Goal: Transaction & Acquisition: Purchase product/service

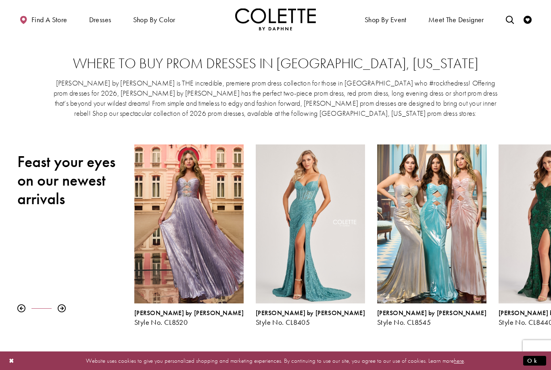
click at [94, 22] on span "Dresses" at bounding box center [100, 20] width 22 height 8
click at [99, 19] on span "Dresses" at bounding box center [100, 20] width 22 height 8
click at [96, 18] on span "Dresses" at bounding box center [100, 20] width 22 height 8
click at [98, 195] on h2 "Feast your eyes on our newest arrivals" at bounding box center [69, 180] width 105 height 56
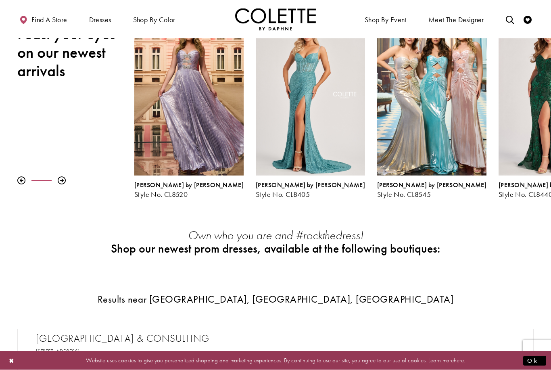
scroll to position [211, 0]
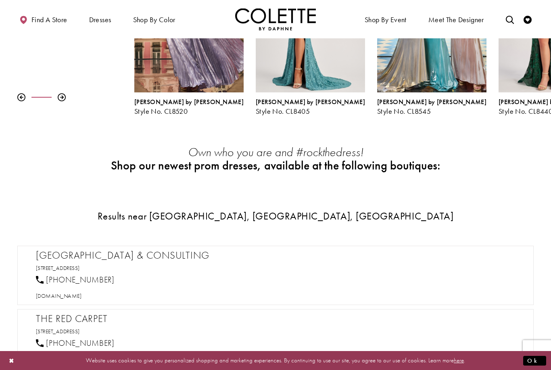
click at [0, 0] on span "ALL DRESSES" at bounding box center [0, 0] width 0 height 0
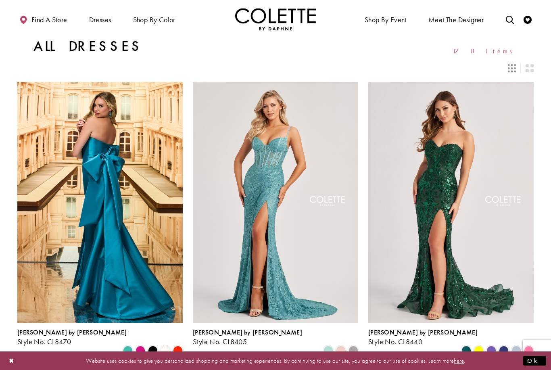
click at [509, 71] on icon "Switch layout to 3 columns" at bounding box center [511, 68] width 8 height 8
click at [514, 64] on icon "Switch layout to 3 columns" at bounding box center [511, 68] width 8 height 8
click at [510, 61] on div "Layout Controls" at bounding box center [512, 68] width 18 height 18
click at [525, 67] on icon "Switch layout to 2 columns" at bounding box center [529, 68] width 8 height 8
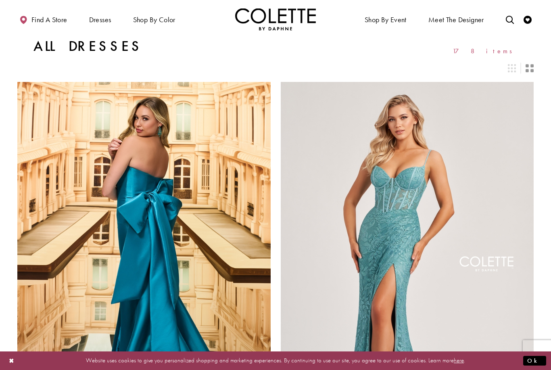
click at [526, 68] on icon "Switch layout to 2 columns" at bounding box center [529, 68] width 8 height 8
click at [511, 69] on icon "Switch layout to 3 columns" at bounding box center [511, 68] width 8 height 8
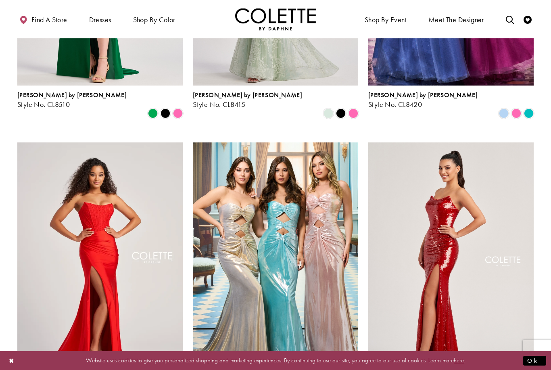
scroll to position [829, 0]
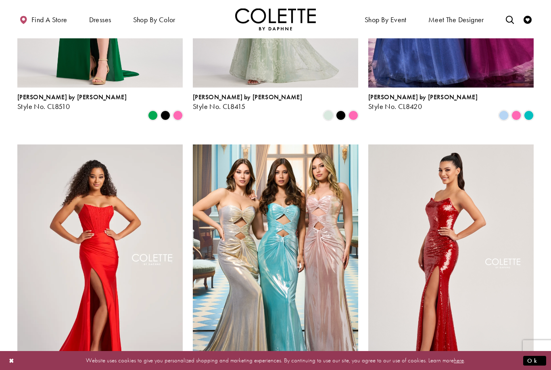
click at [0, 0] on div "Primary block" at bounding box center [0, 0] width 0 height 0
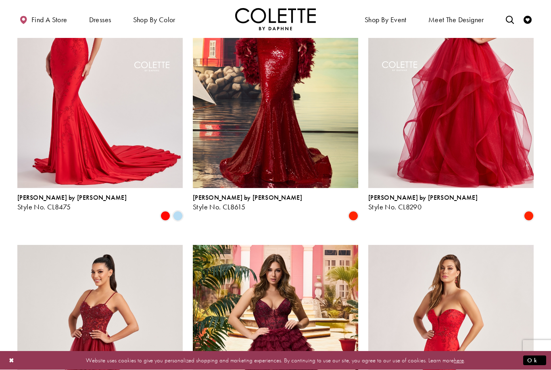
scroll to position [744, 0]
